Goal: Book appointment/travel/reservation

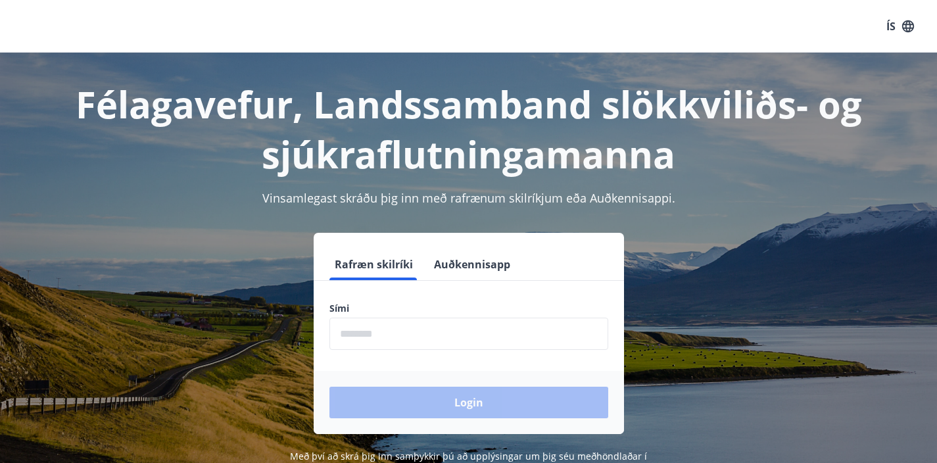
click at [366, 327] on input "phone" at bounding box center [468, 334] width 279 height 32
type input "********"
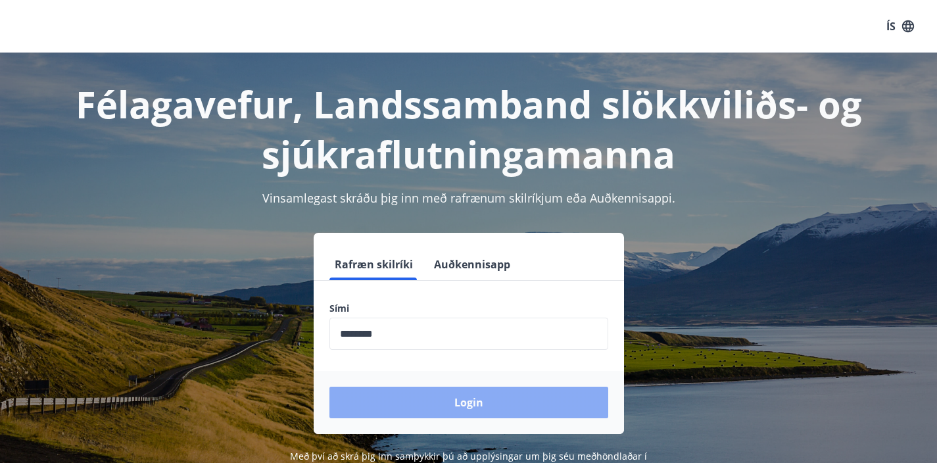
click at [408, 407] on button "Login" at bounding box center [468, 403] width 279 height 32
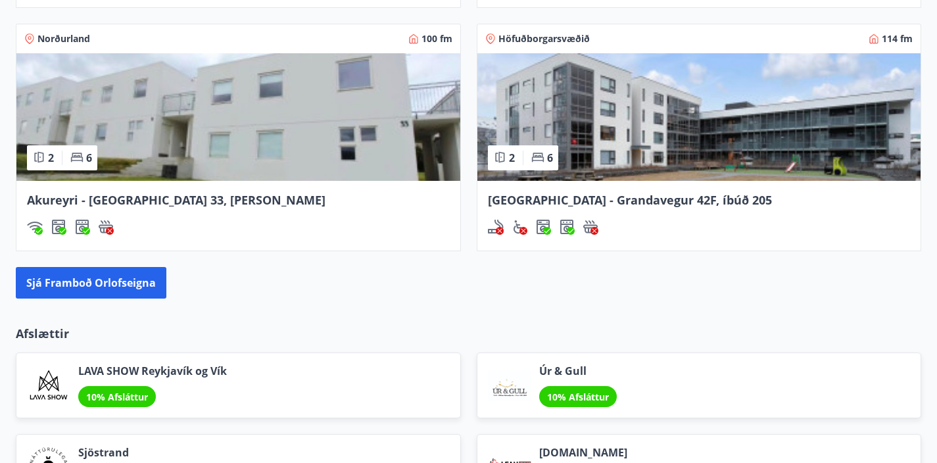
scroll to position [1201, 0]
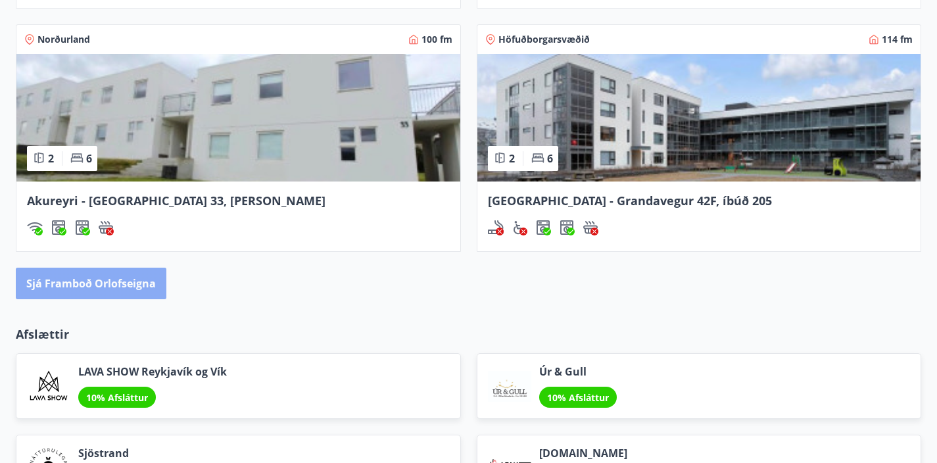
click at [126, 287] on button "Sjá framboð orlofseigna" at bounding box center [91, 284] width 151 height 32
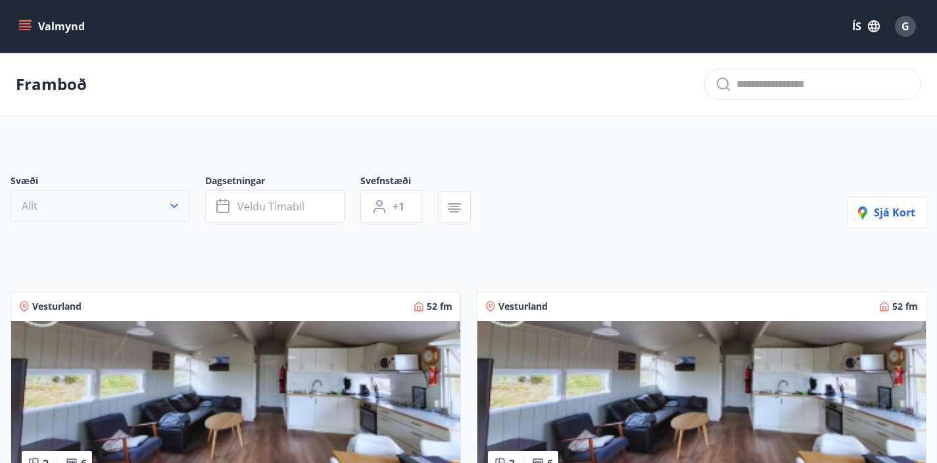
click at [175, 207] on icon "button" at bounding box center [174, 205] width 13 height 13
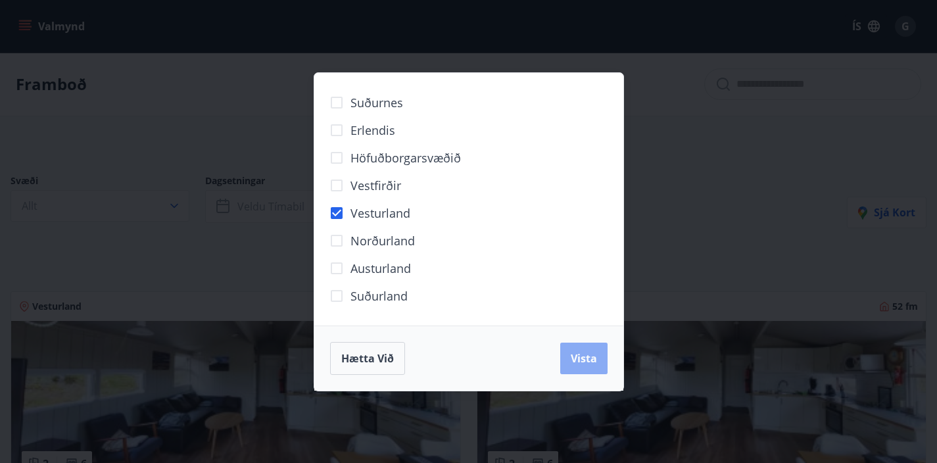
click at [590, 361] on span "Vista" at bounding box center [584, 358] width 26 height 14
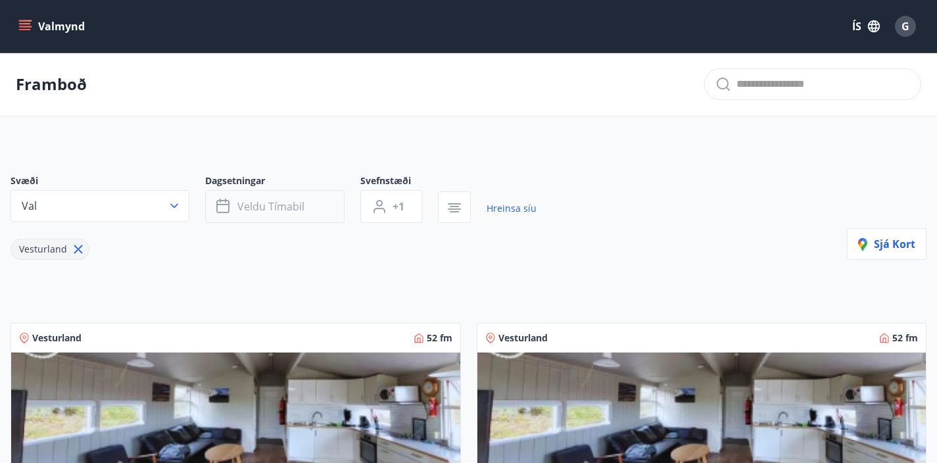
click at [310, 210] on button "Veldu tímabil" at bounding box center [274, 206] width 139 height 33
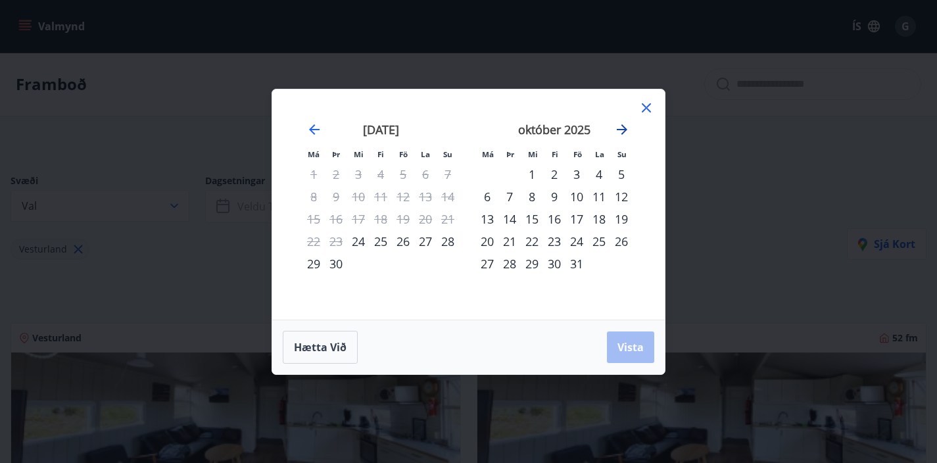
click at [622, 130] on icon "Move forward to switch to the next month." at bounding box center [622, 130] width 16 height 16
click at [576, 262] on div "28" at bounding box center [577, 264] width 22 height 22
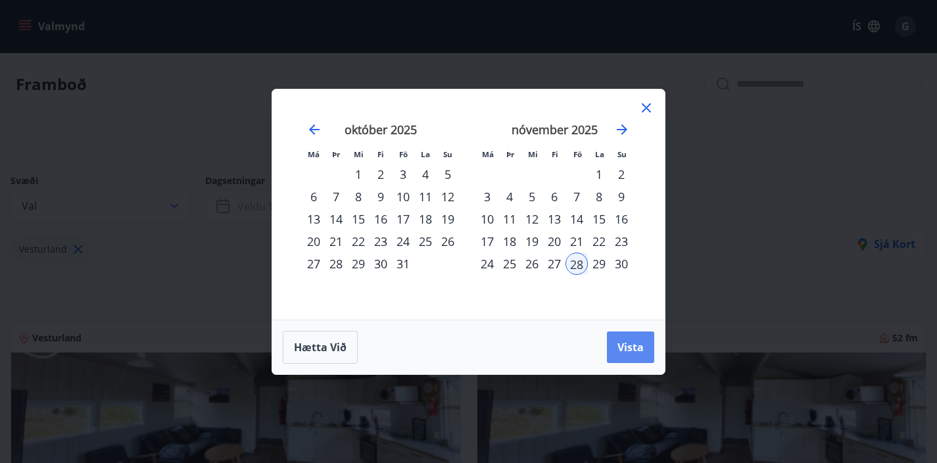
click at [625, 343] on span "Vista" at bounding box center [631, 347] width 26 height 14
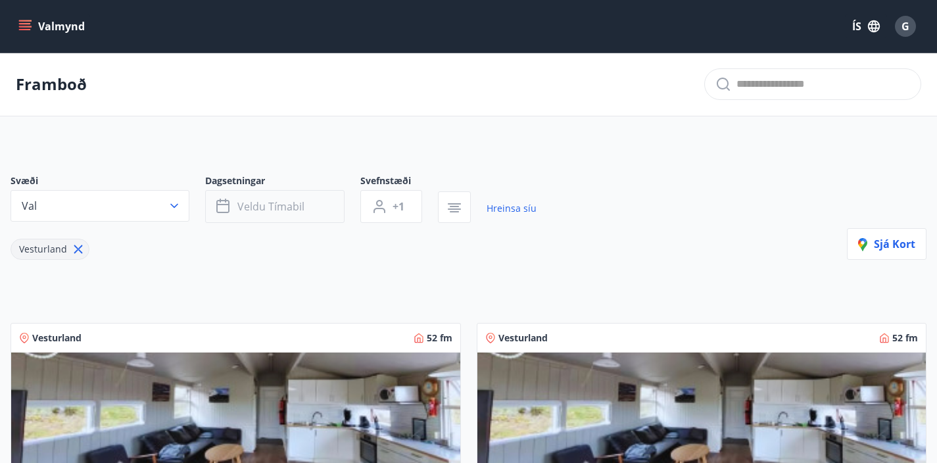
click at [317, 210] on button "Veldu tímabil" at bounding box center [274, 206] width 139 height 33
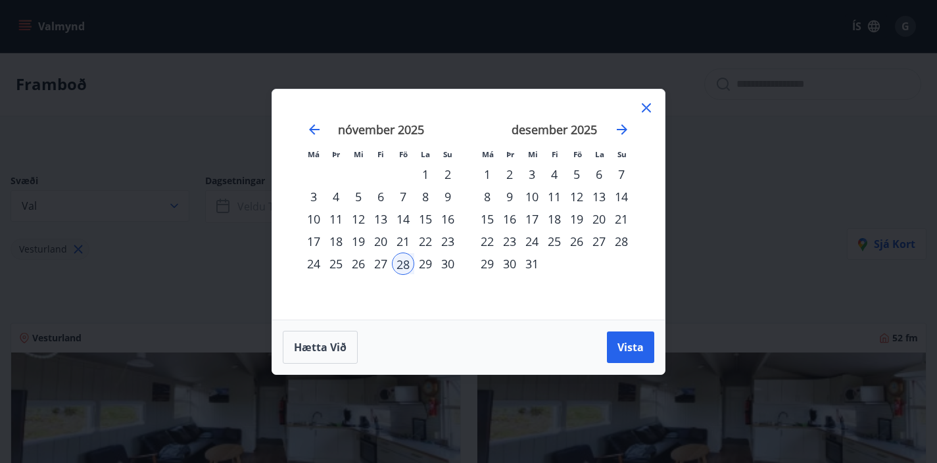
click at [491, 217] on div "15" at bounding box center [487, 219] width 22 height 22
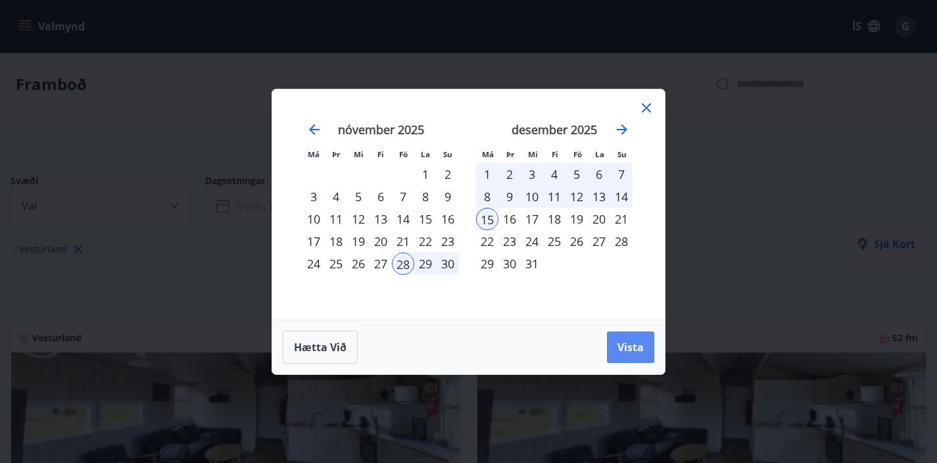
click at [631, 349] on span "Vista" at bounding box center [631, 347] width 26 height 14
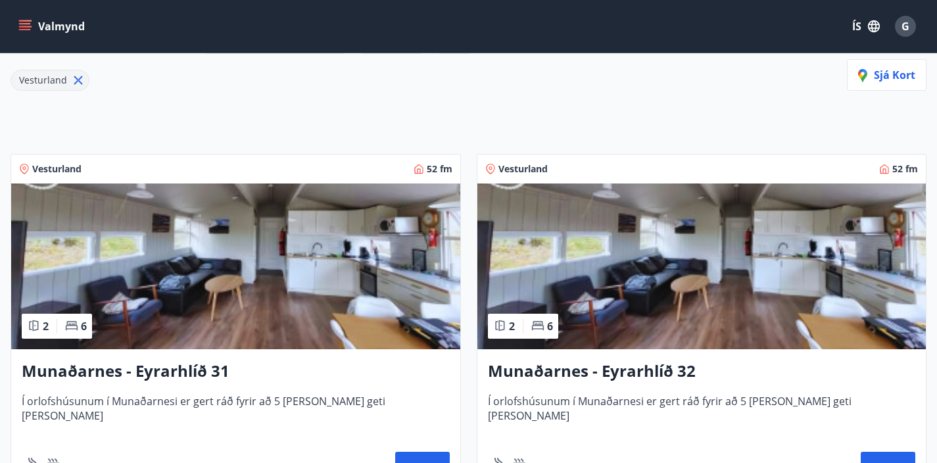
scroll to position [374, 0]
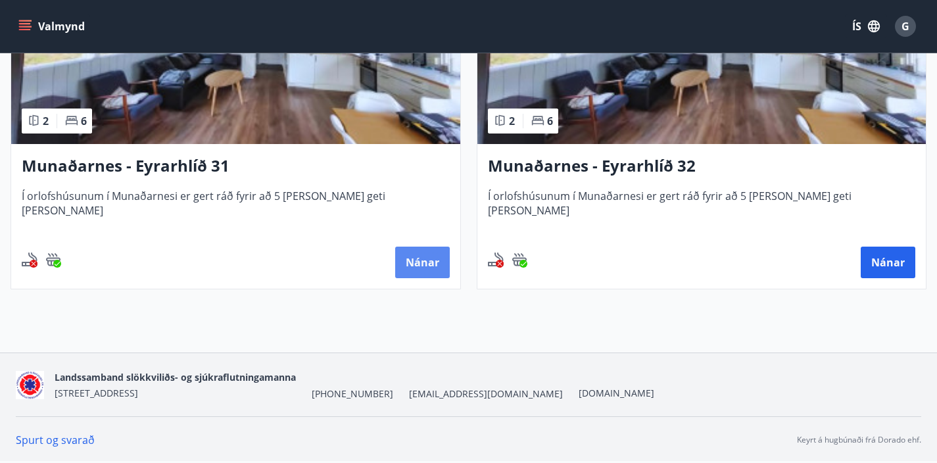
click at [427, 270] on button "Nánar" at bounding box center [422, 263] width 55 height 32
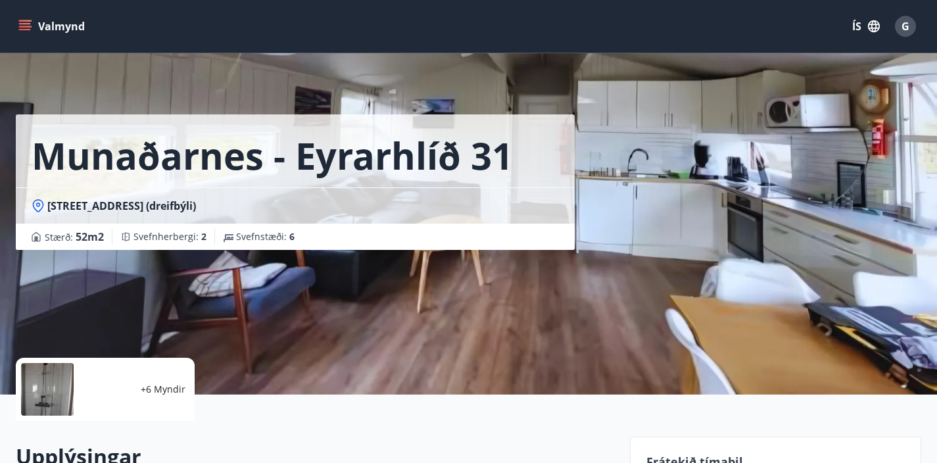
click at [55, 27] on button "Valmynd" at bounding box center [53, 26] width 74 height 24
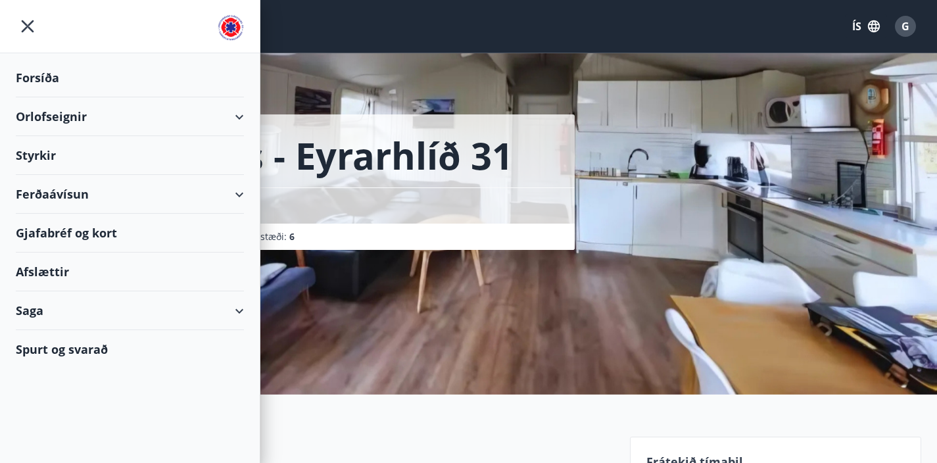
click at [59, 118] on div "Orlofseignir" at bounding box center [130, 116] width 228 height 39
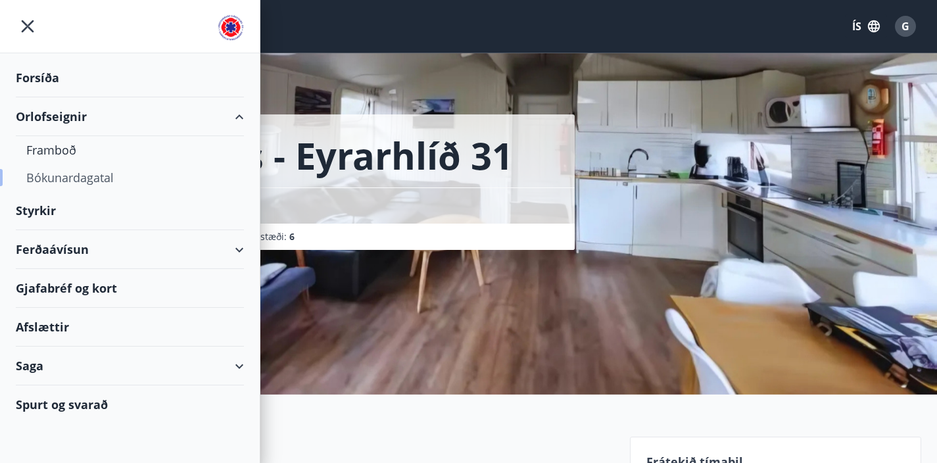
click at [62, 176] on div "Bókunardagatal" at bounding box center [129, 178] width 207 height 28
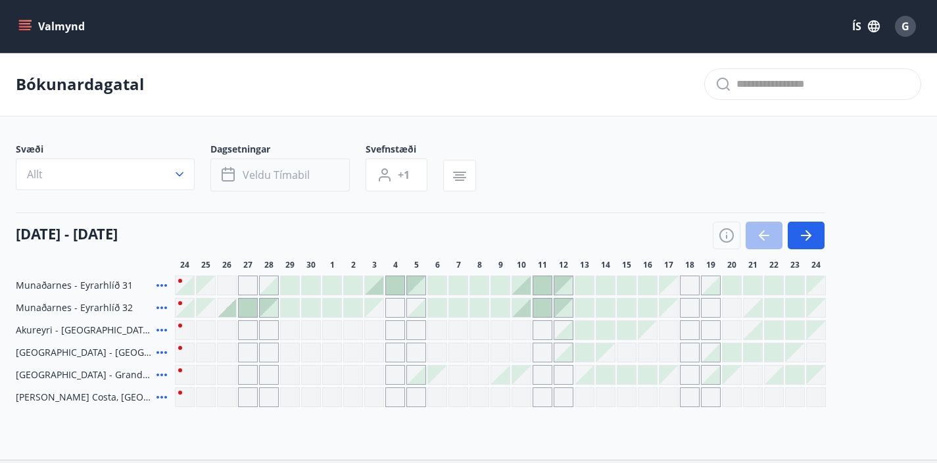
click at [310, 178] on button "Veldu tímabil" at bounding box center [279, 174] width 139 height 33
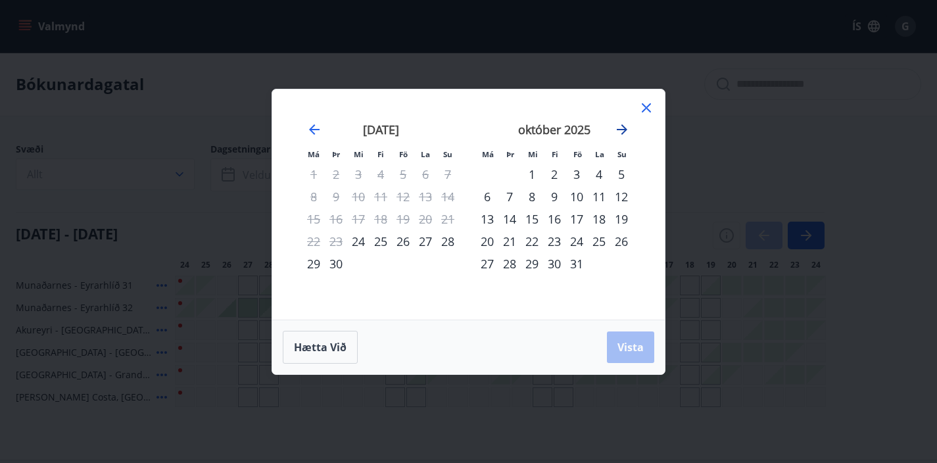
click at [621, 130] on icon "Move forward to switch to the next month." at bounding box center [622, 130] width 16 height 16
click at [575, 264] on div "28" at bounding box center [577, 264] width 22 height 22
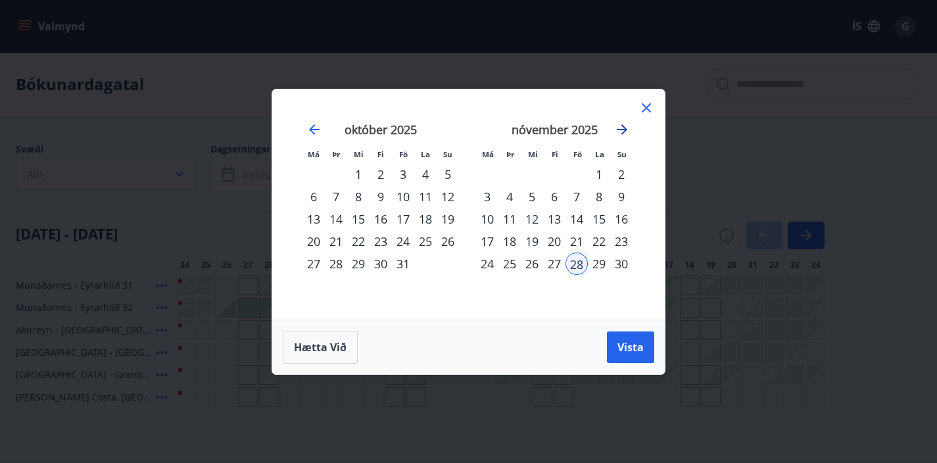
click at [623, 135] on icon "Move forward to switch to the next month." at bounding box center [622, 130] width 16 height 16
click at [491, 220] on div "15" at bounding box center [487, 219] width 22 height 22
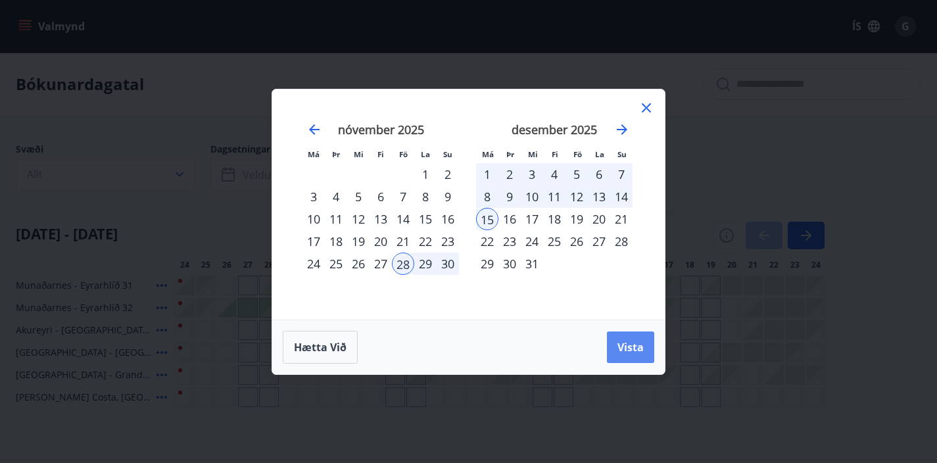
click at [631, 347] on span "Vista" at bounding box center [631, 347] width 26 height 14
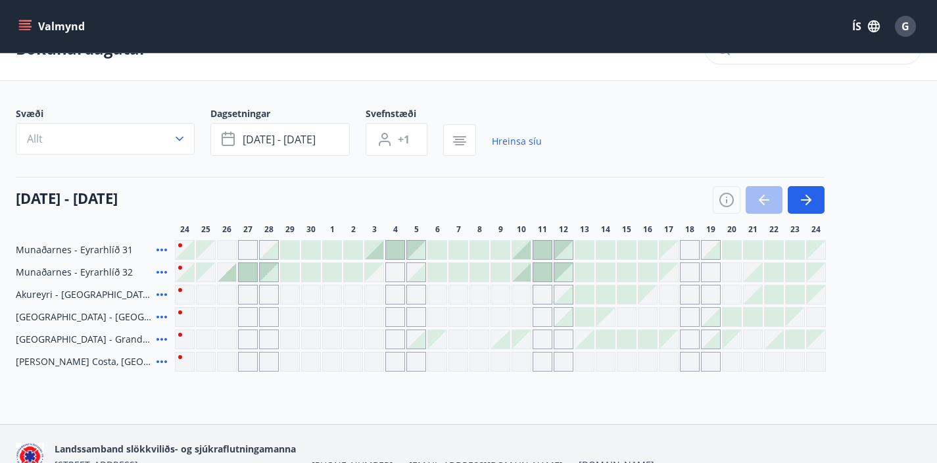
scroll to position [107, 0]
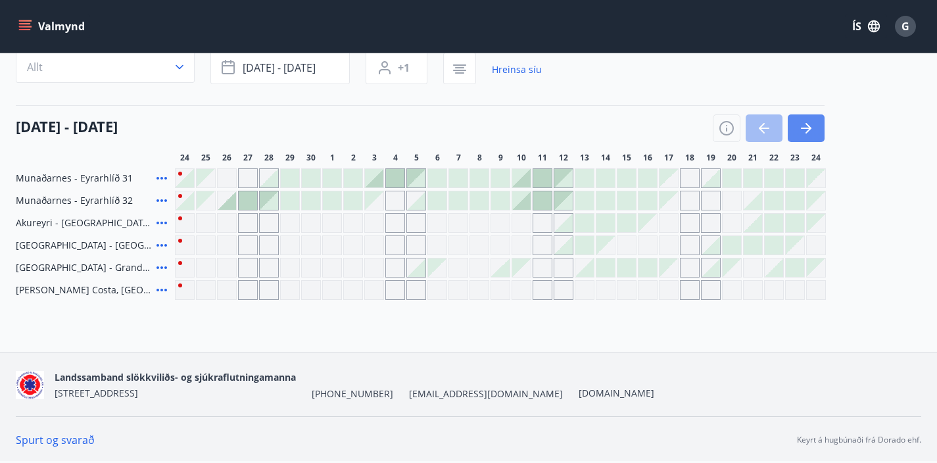
click at [805, 131] on icon "button" at bounding box center [806, 128] width 16 height 16
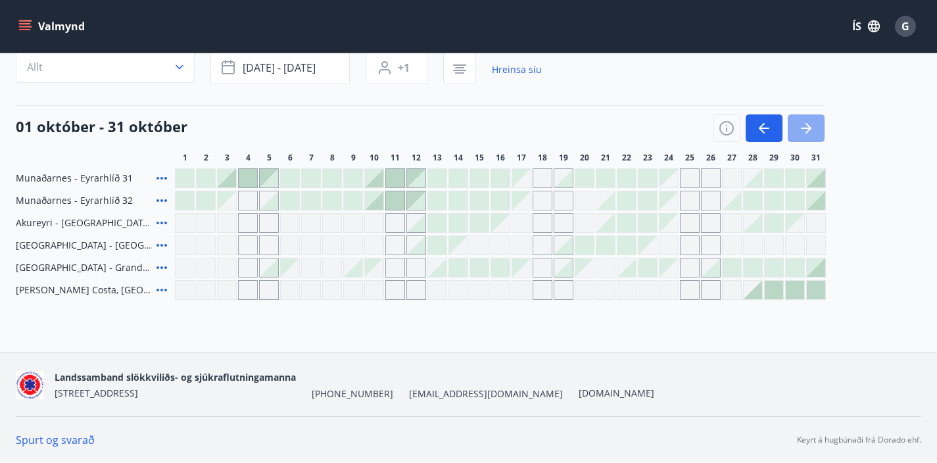
click at [806, 131] on icon "button" at bounding box center [806, 128] width 16 height 16
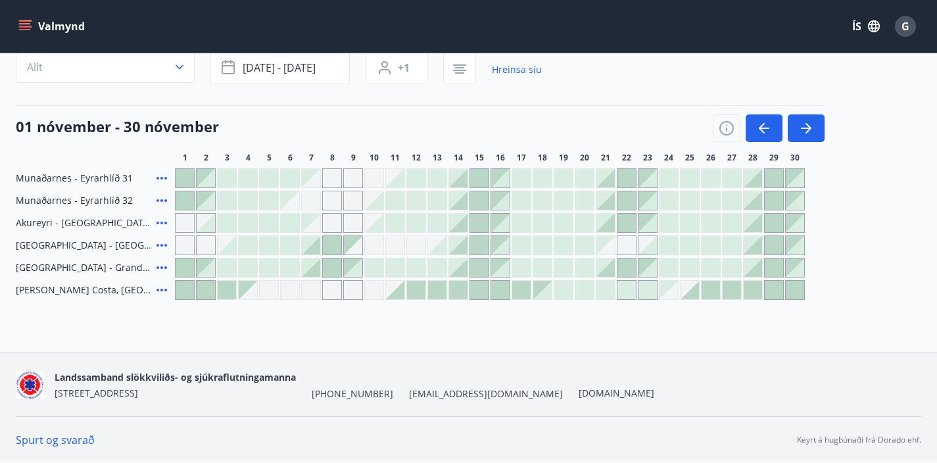
click at [771, 180] on div at bounding box center [774, 178] width 18 height 18
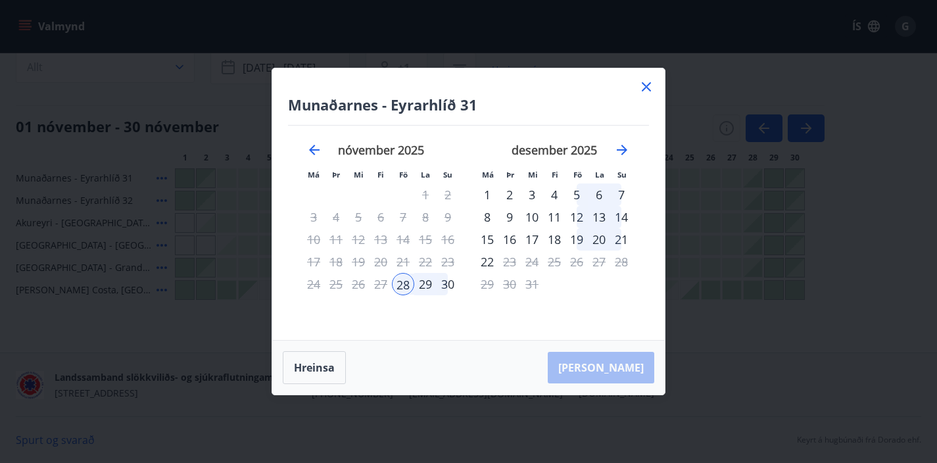
click at [406, 282] on div "28" at bounding box center [403, 284] width 22 height 22
click at [446, 284] on div "30" at bounding box center [448, 284] width 22 height 22
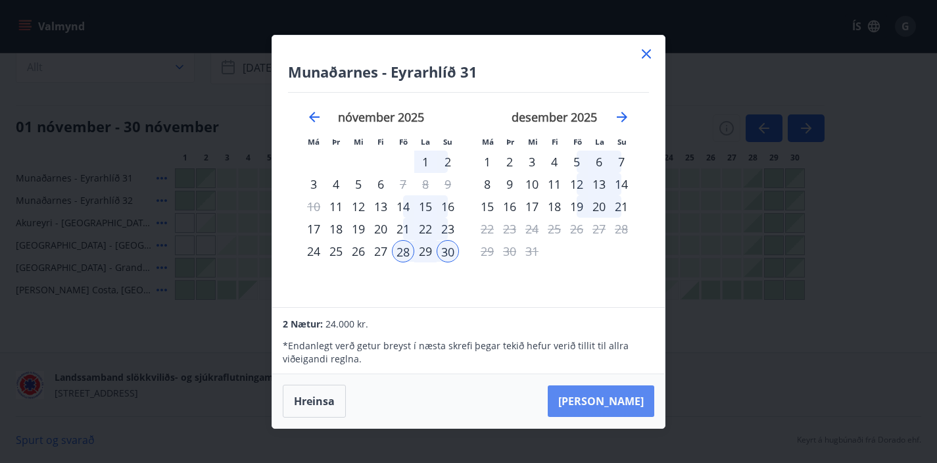
click at [621, 404] on button "Taka Frá" at bounding box center [601, 401] width 107 height 32
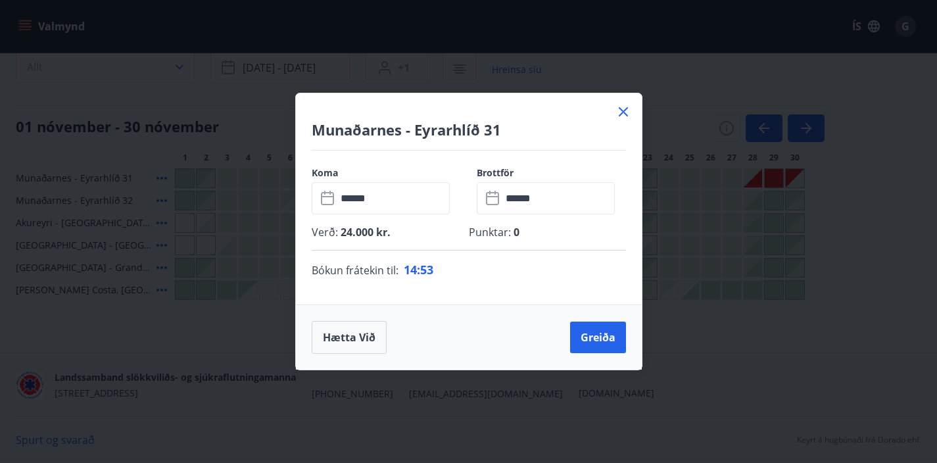
click at [623, 110] on icon at bounding box center [624, 112] width 16 height 16
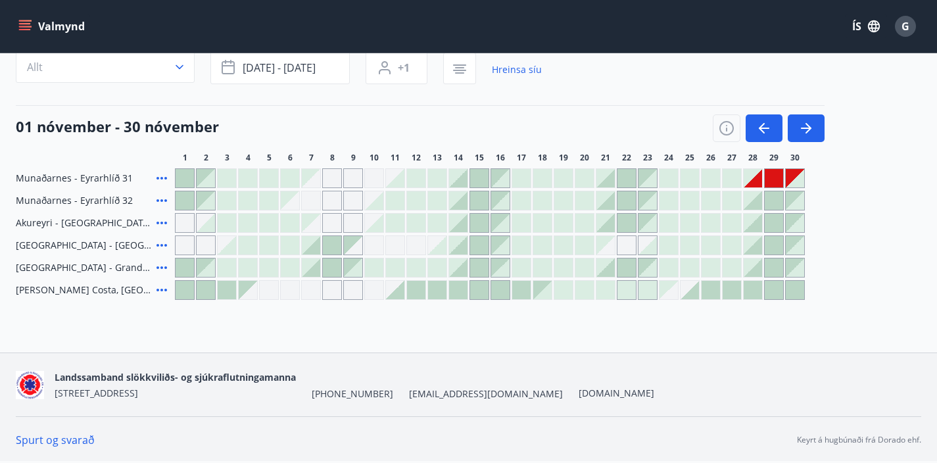
click at [758, 206] on div at bounding box center [753, 200] width 18 height 18
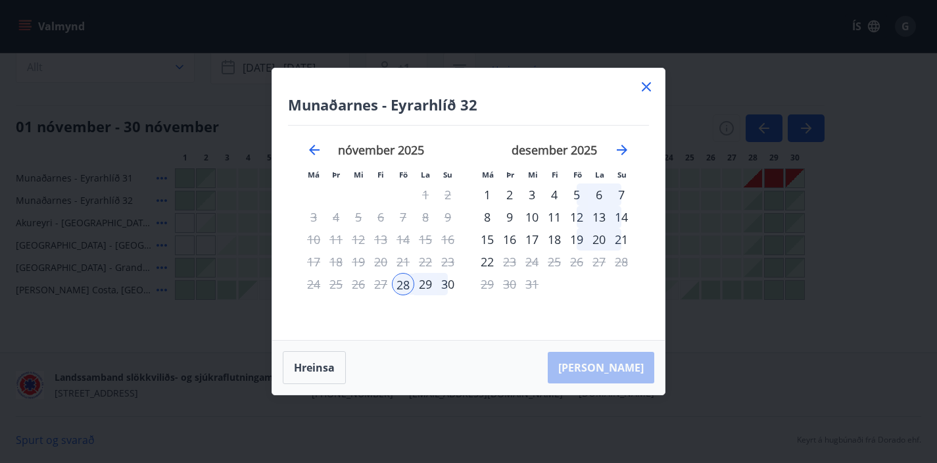
click at [646, 85] on icon at bounding box center [646, 86] width 9 height 9
